Goal: Browse casually

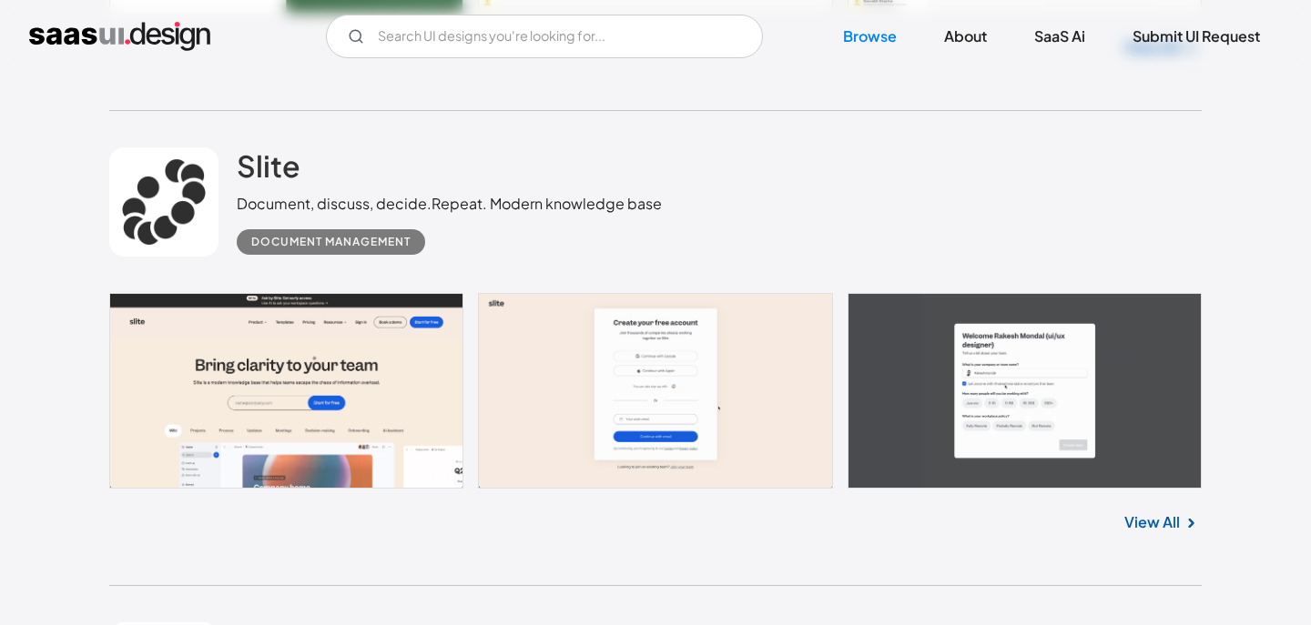
scroll to position [1919, 0]
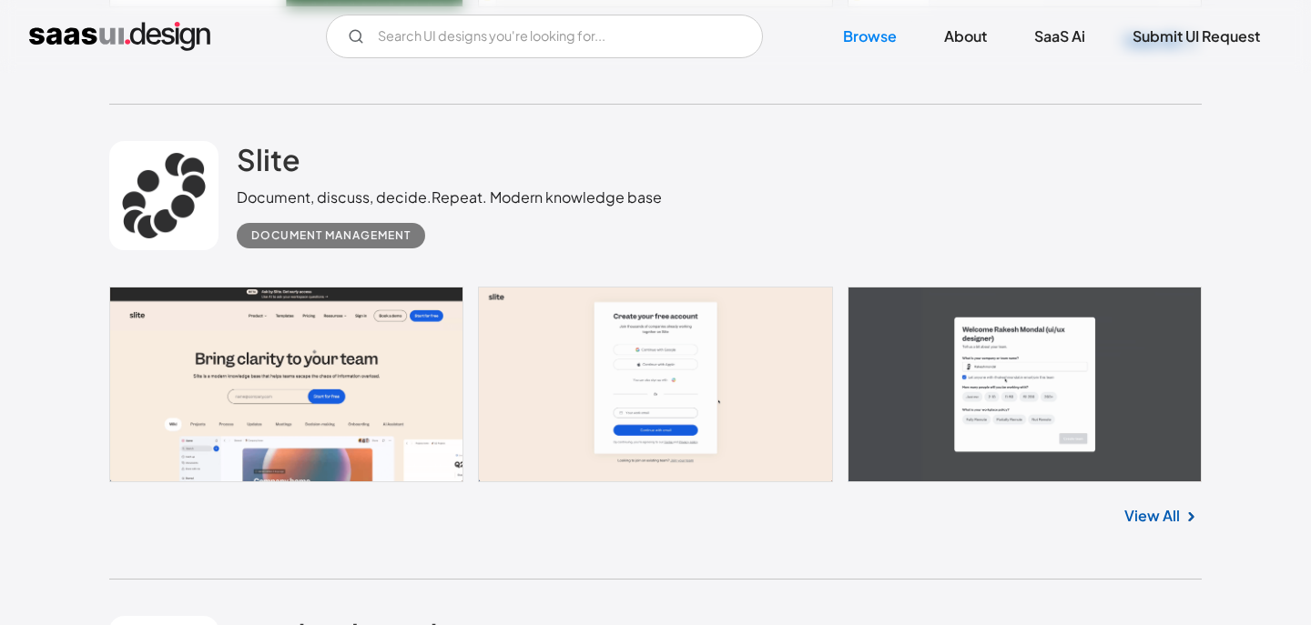
click at [1033, 381] on link at bounding box center [655, 385] width 1092 height 197
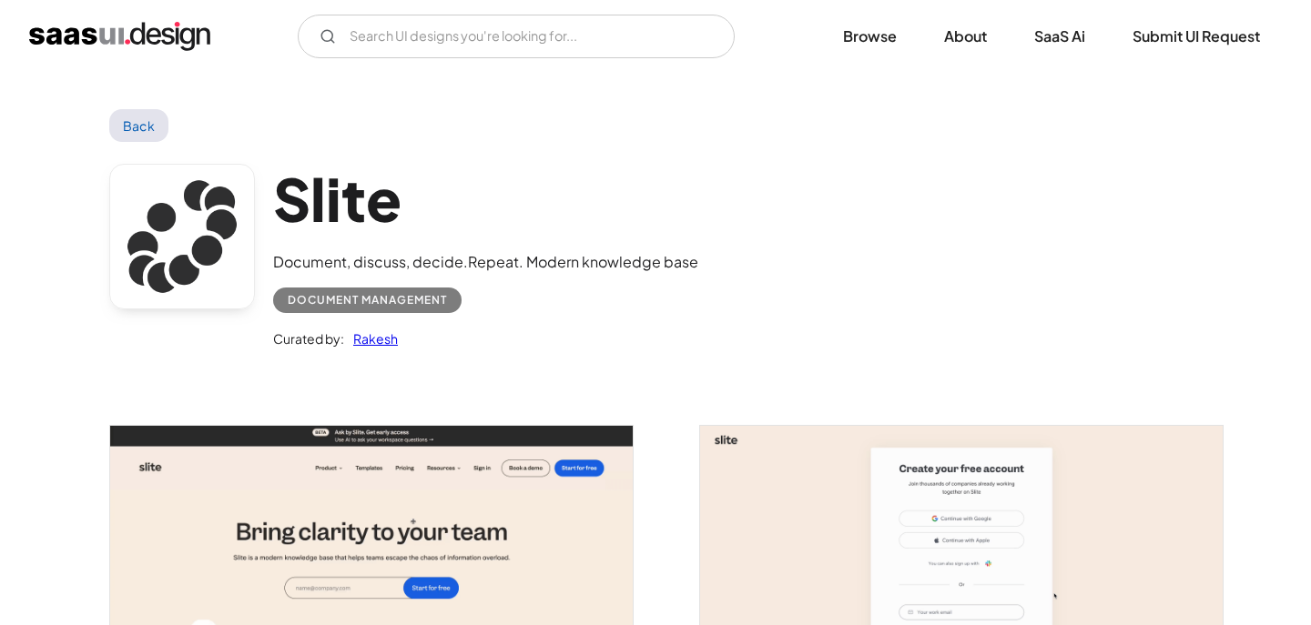
scroll to position [278, 0]
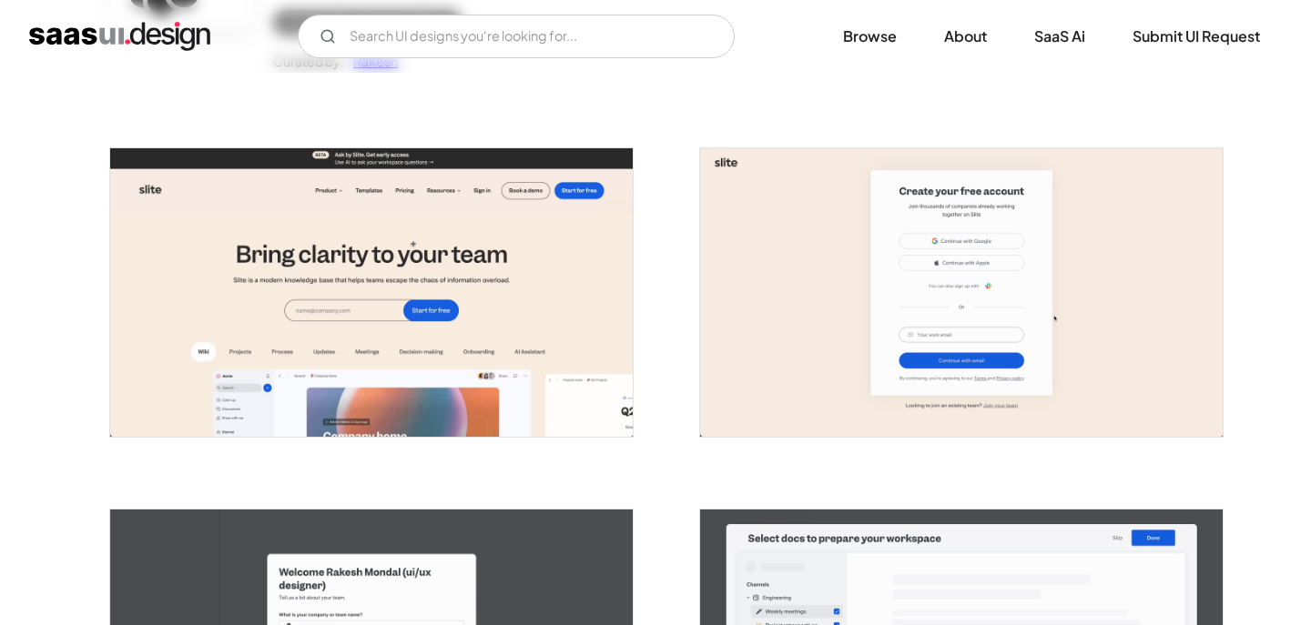
click at [1033, 381] on img "open lightbox" at bounding box center [961, 292] width 523 height 289
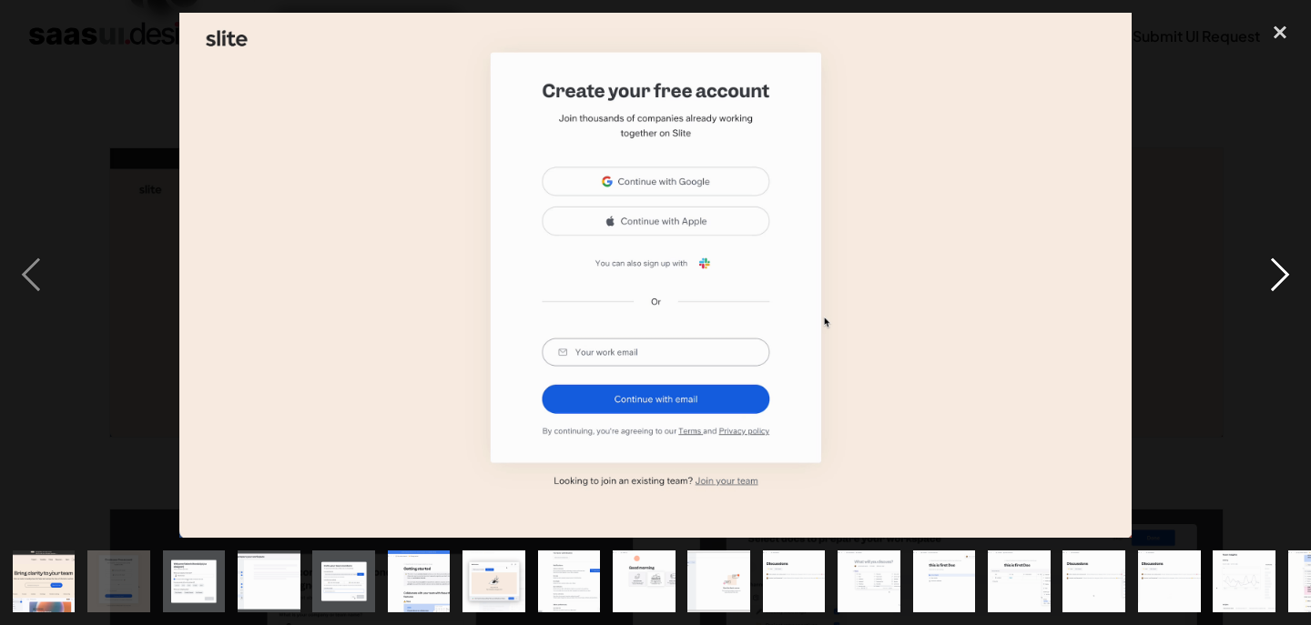
click at [1276, 279] on div "next image" at bounding box center [1280, 275] width 62 height 525
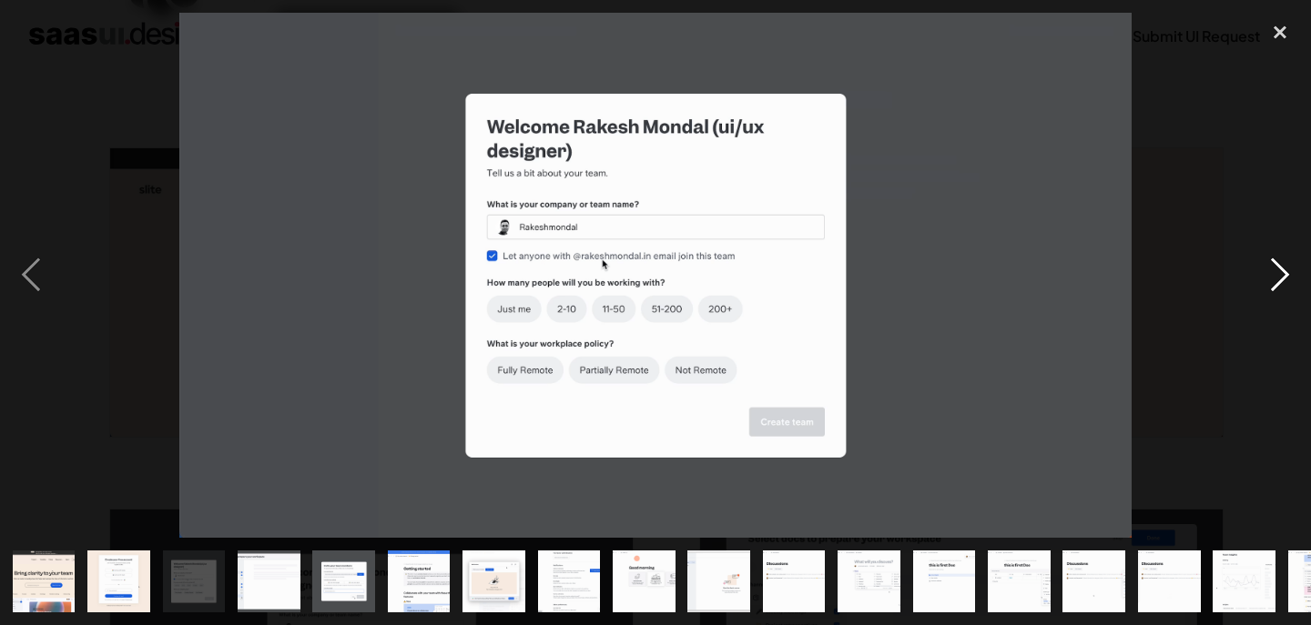
click at [1276, 279] on div "next image" at bounding box center [1280, 275] width 62 height 525
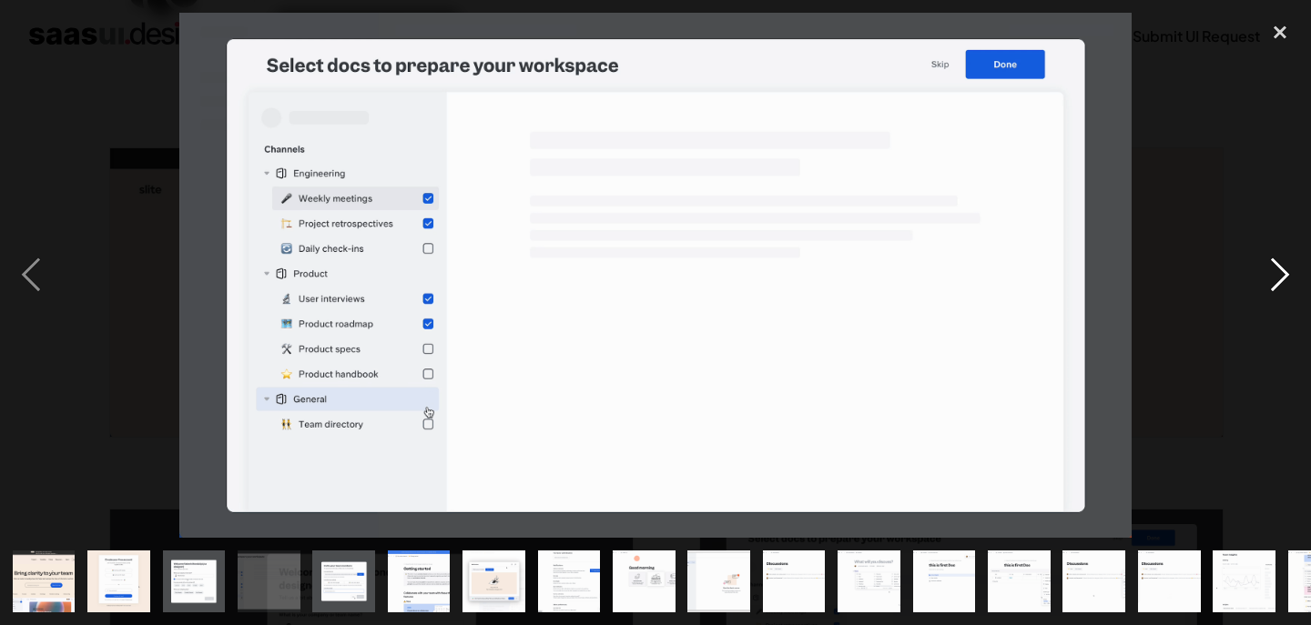
click at [1276, 279] on div "next image" at bounding box center [1280, 275] width 62 height 525
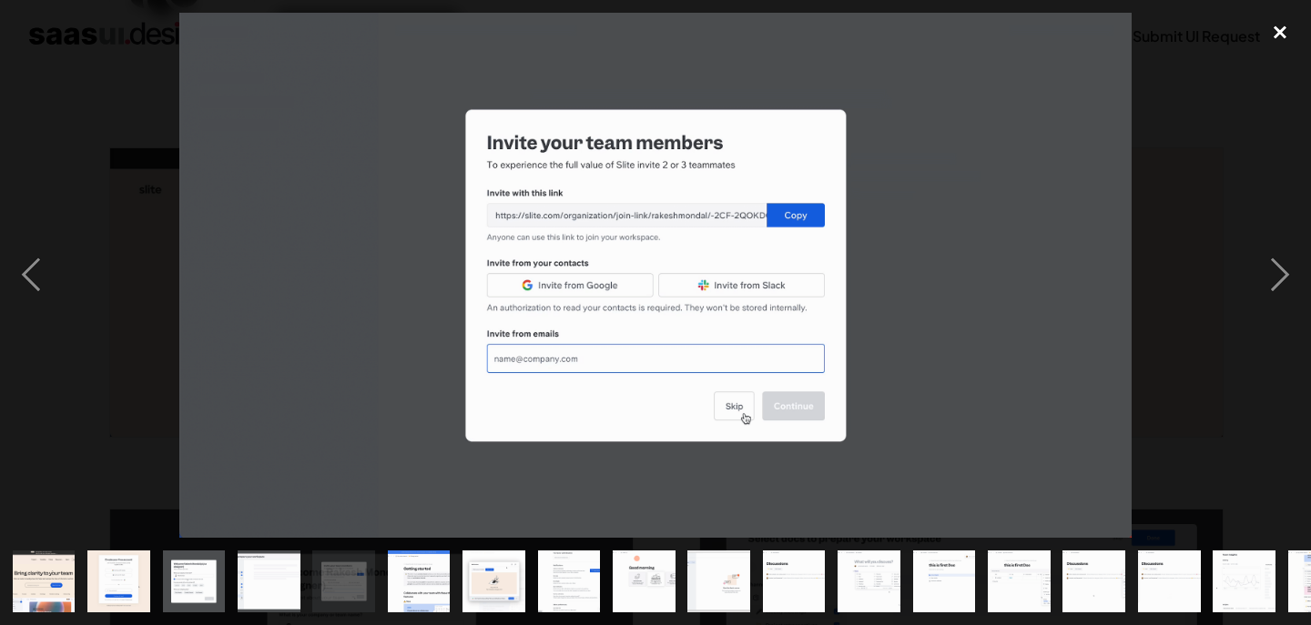
click at [1285, 36] on div "close lightbox" at bounding box center [1280, 33] width 62 height 40
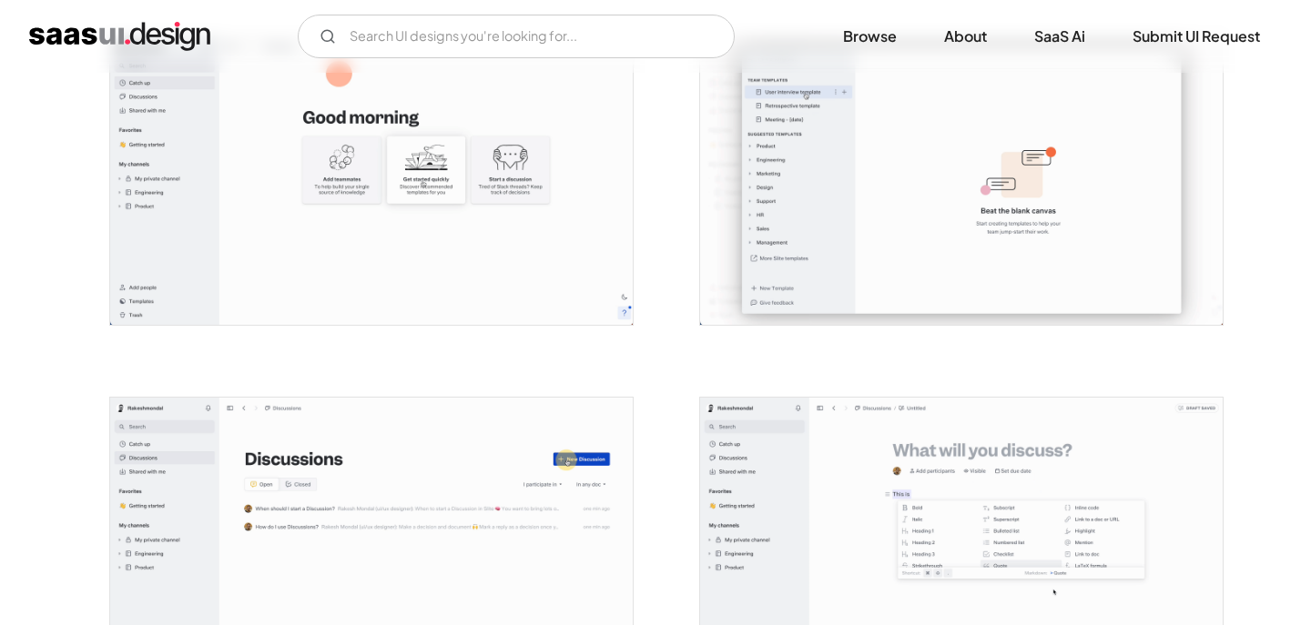
scroll to position [1833, 0]
